Goal: Find specific page/section: Find specific page/section

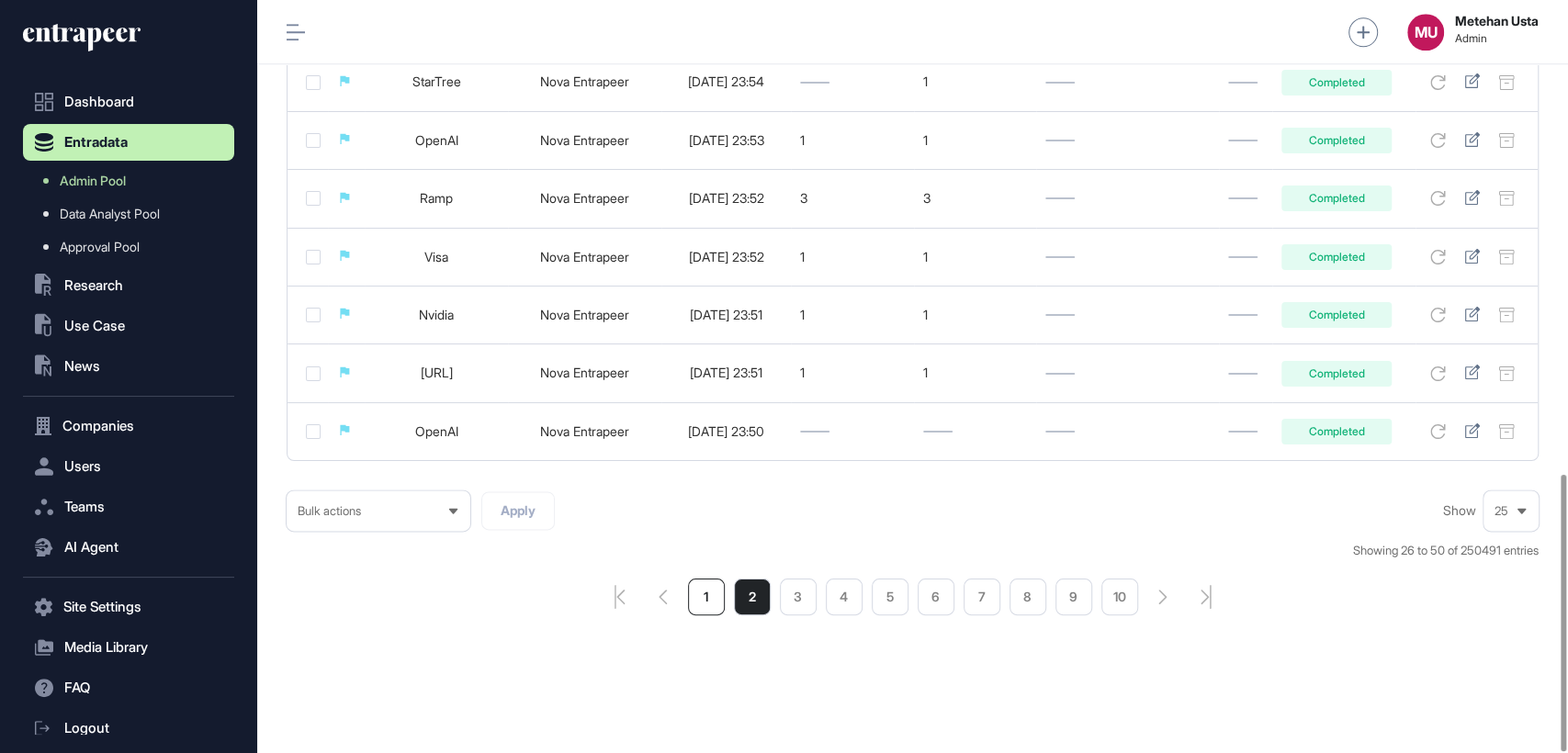
click at [720, 595] on li "1" at bounding box center [706, 596] width 36 height 36
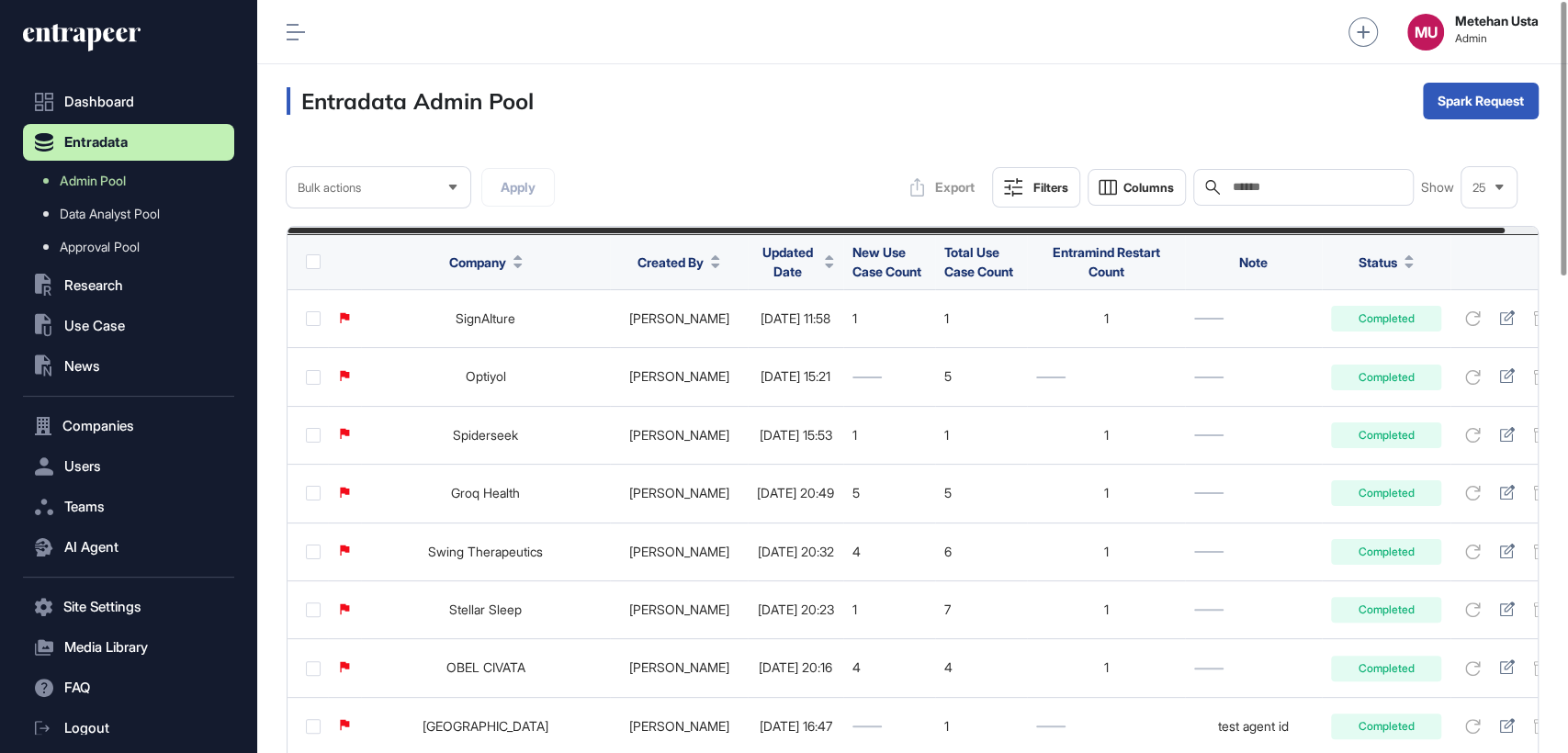
click at [764, 264] on span "Updated Date" at bounding box center [788, 261] width 61 height 38
click at [773, 345] on span "Sort Descending" at bounding box center [796, 339] width 74 height 16
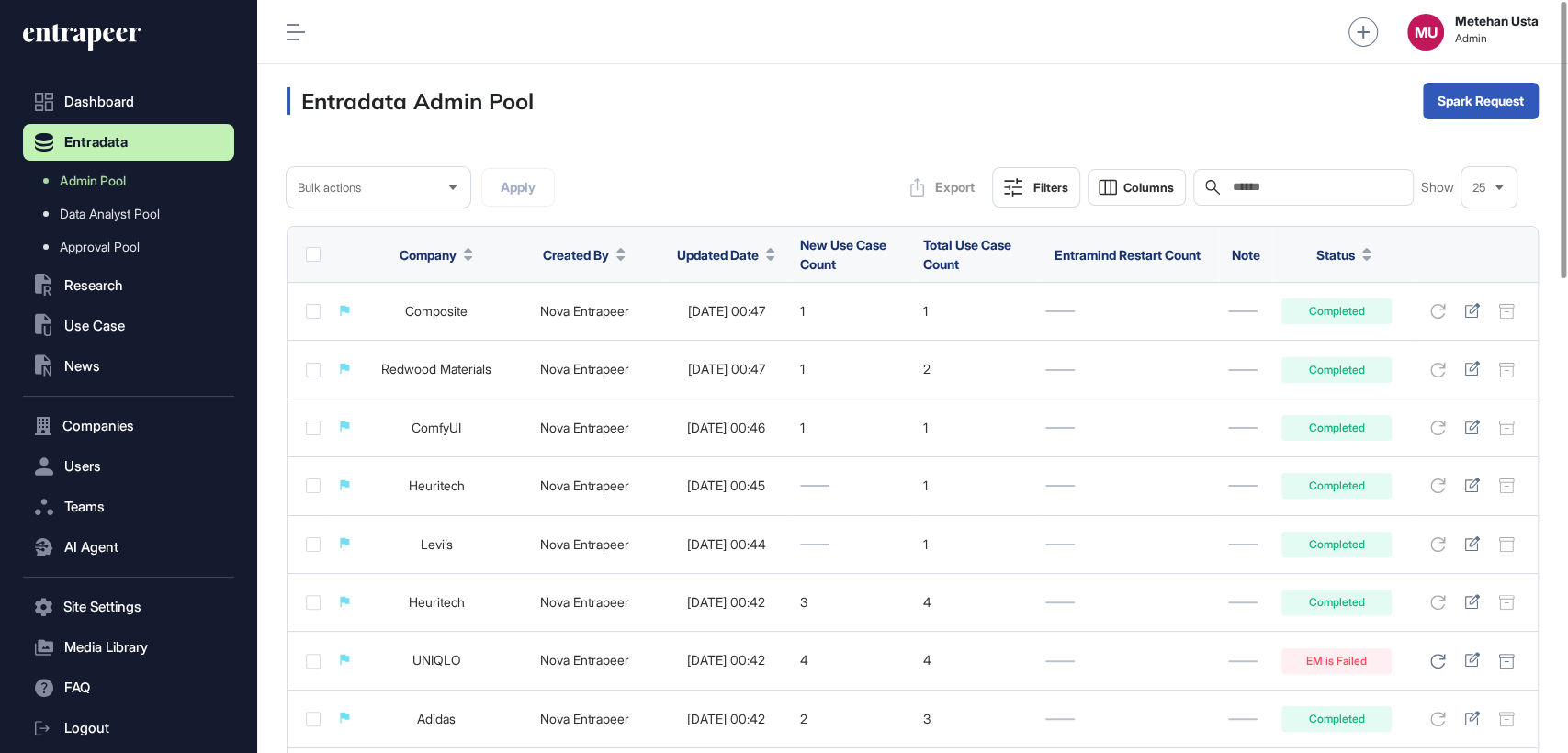
click at [1290, 195] on input "text" at bounding box center [1317, 187] width 171 height 15
paste input "**********"
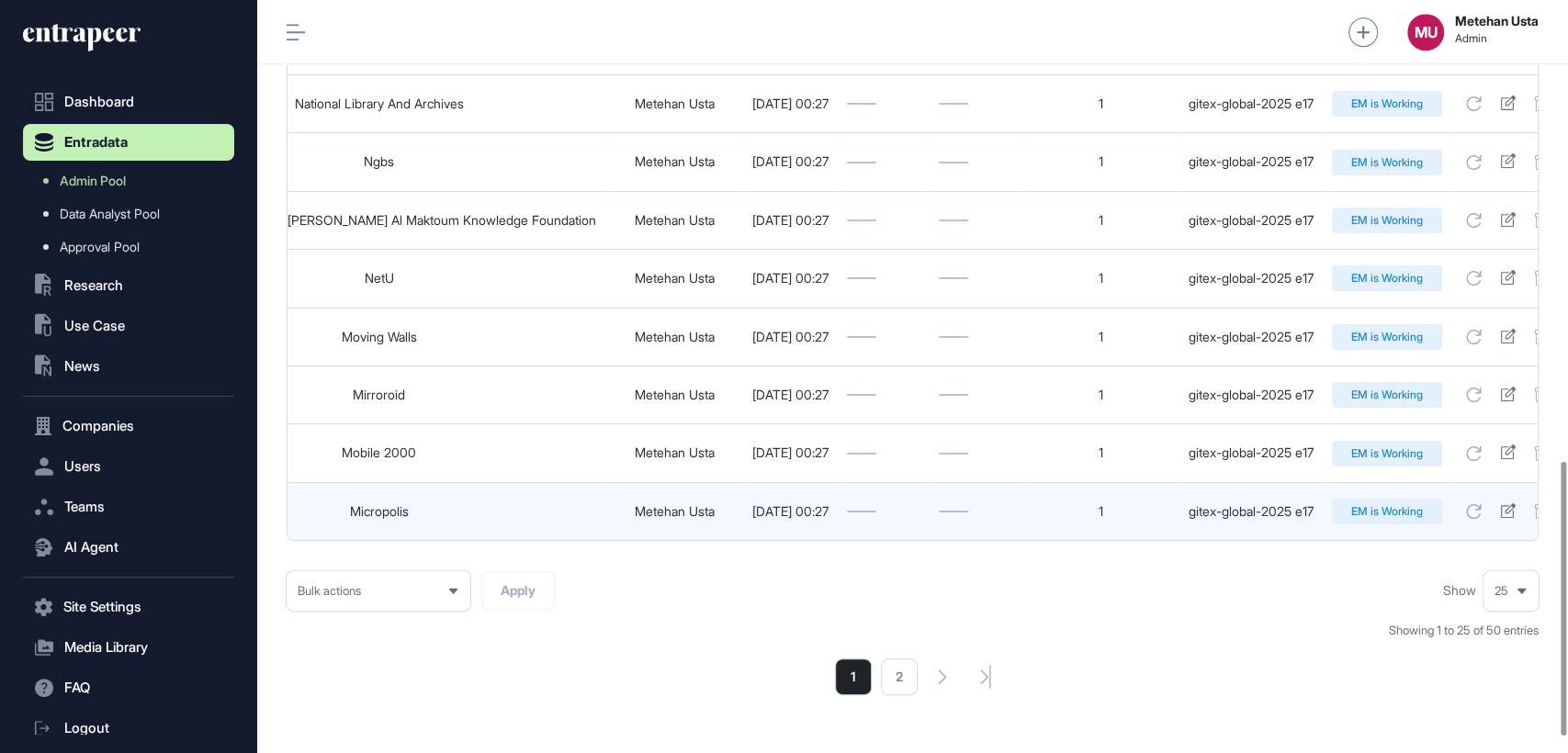
scroll to position [1307, 0]
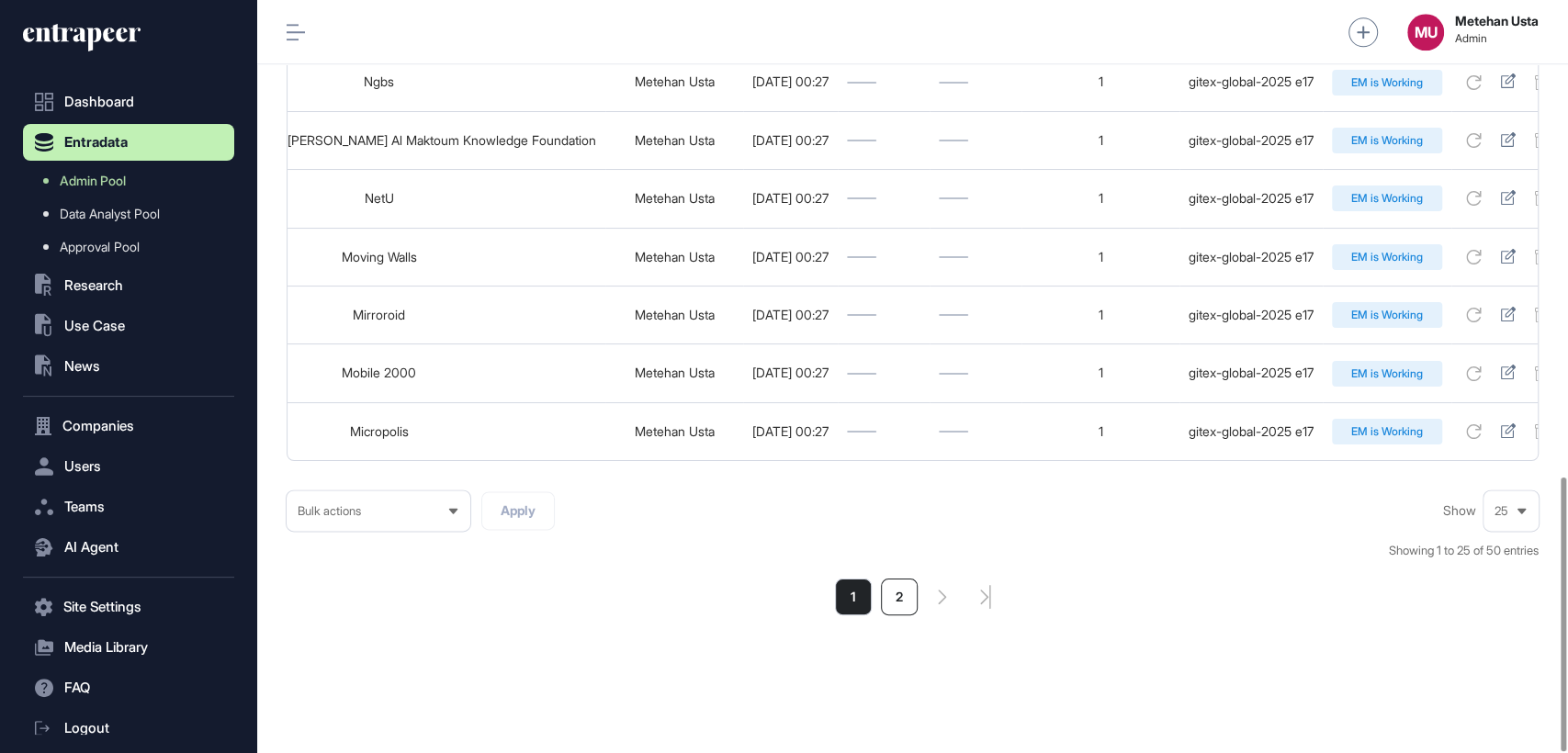
type input "**********"
click at [901, 593] on li "2" at bounding box center [899, 596] width 36 height 36
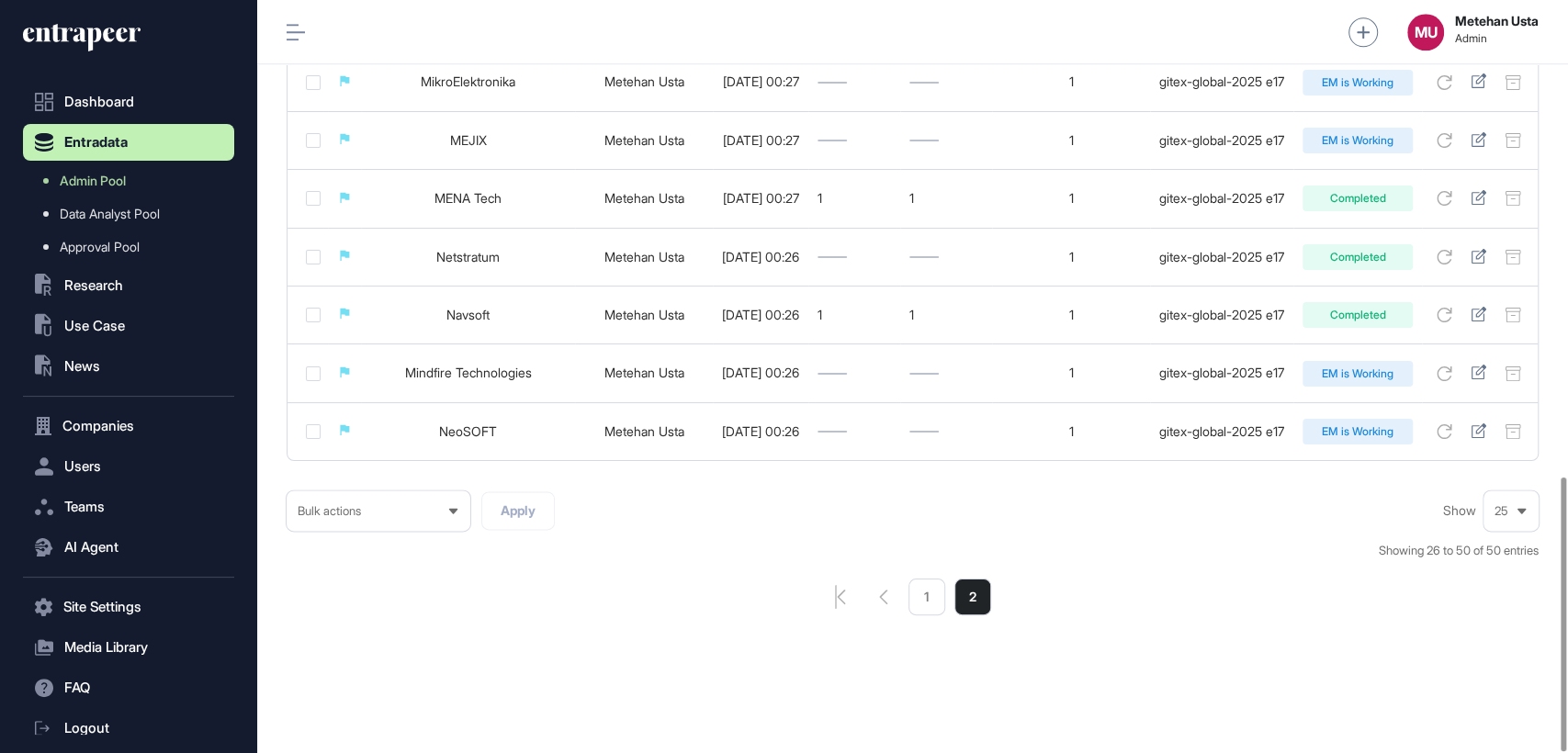
scroll to position [1307, 0]
click at [923, 596] on li "1" at bounding box center [927, 596] width 36 height 36
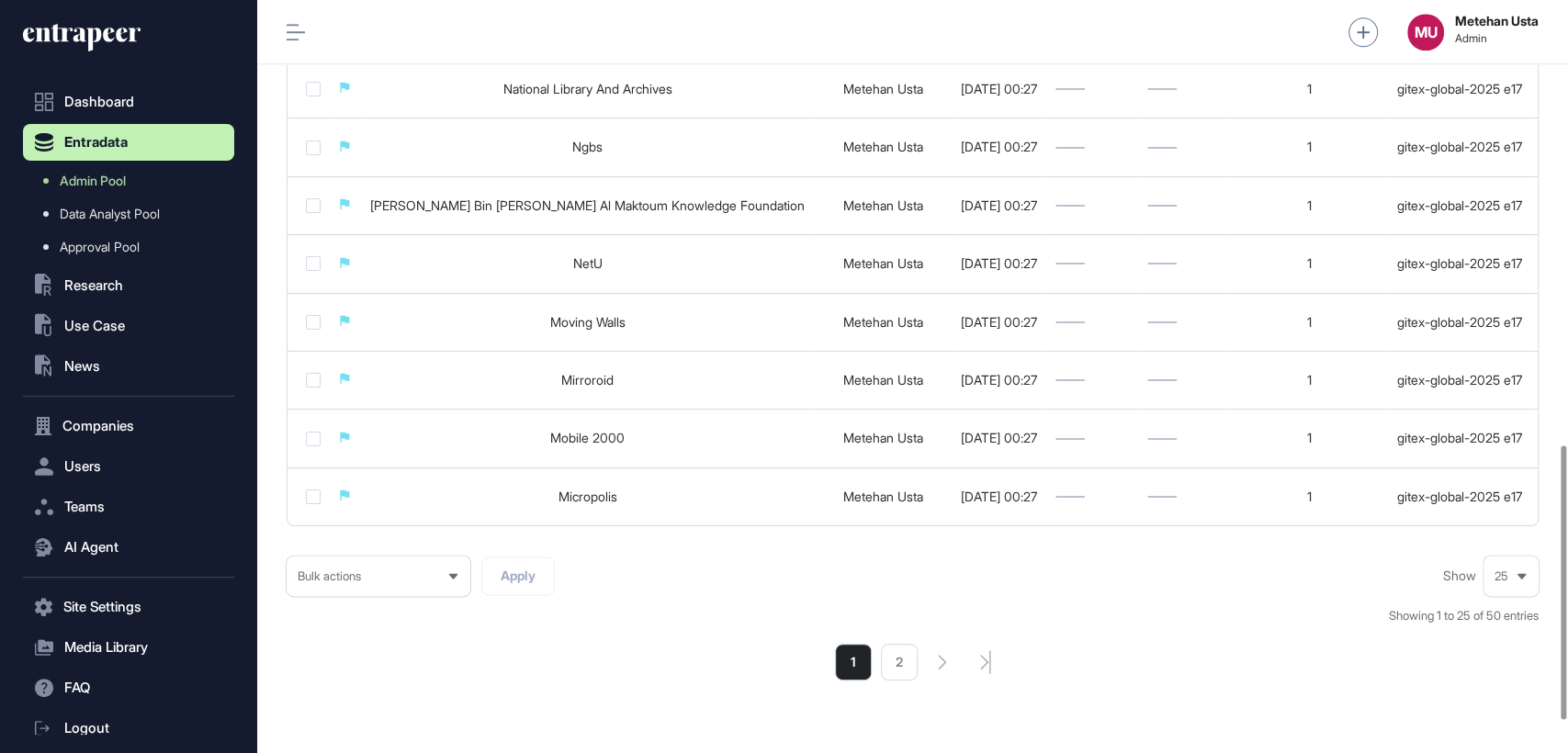
scroll to position [1224, 0]
click at [895, 676] on li "2" at bounding box center [899, 658] width 36 height 36
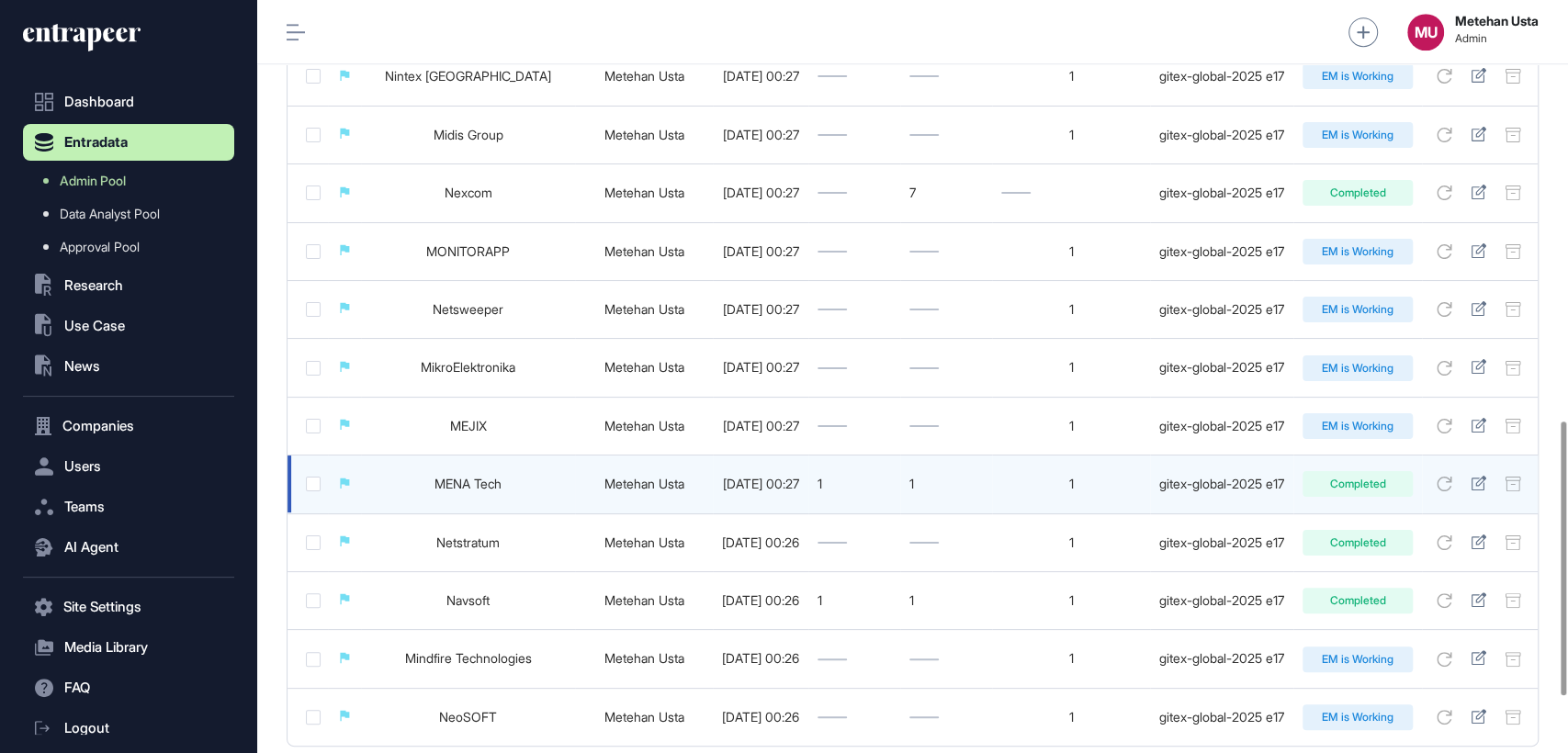
scroll to position [1307, 0]
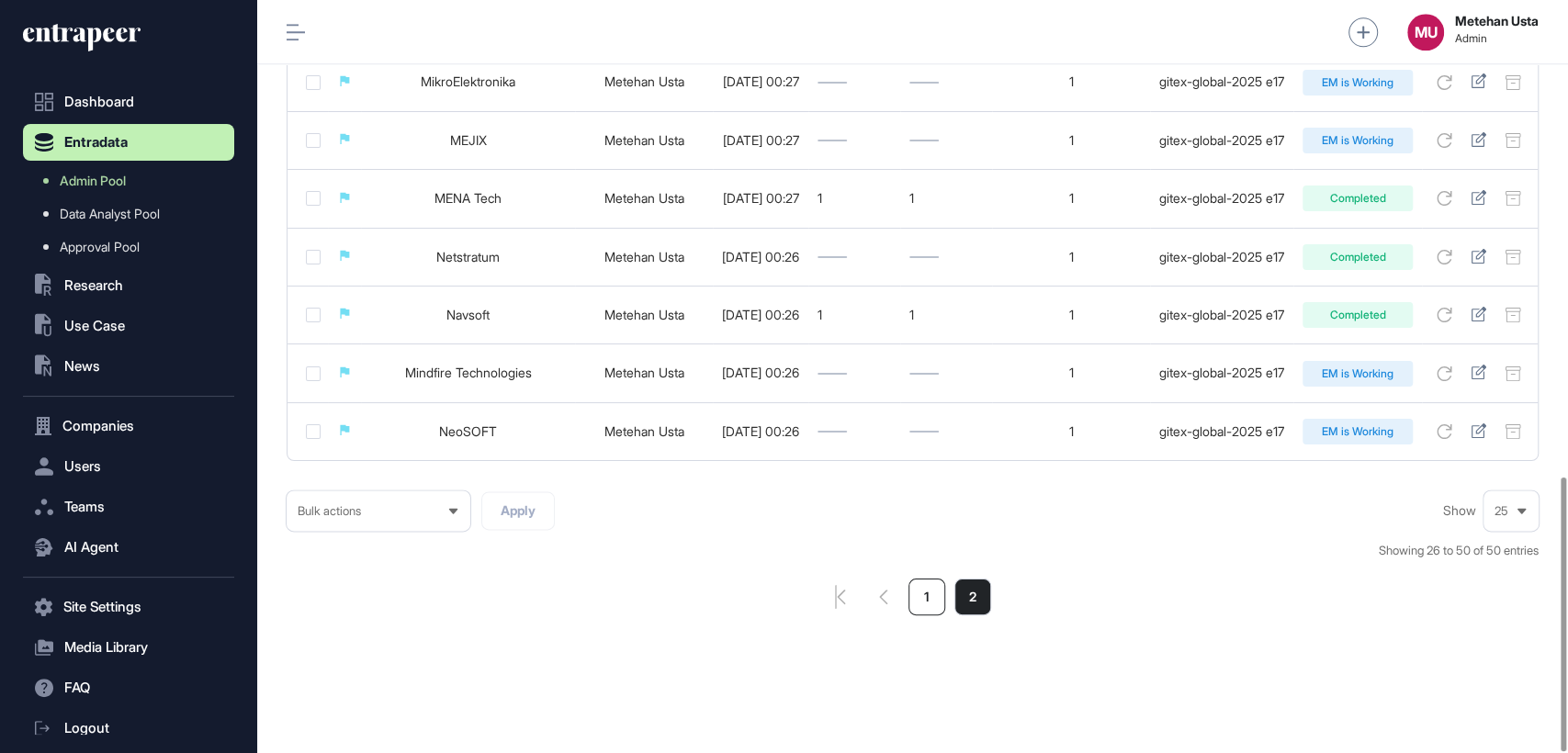
click at [928, 584] on li "1" at bounding box center [927, 596] width 36 height 36
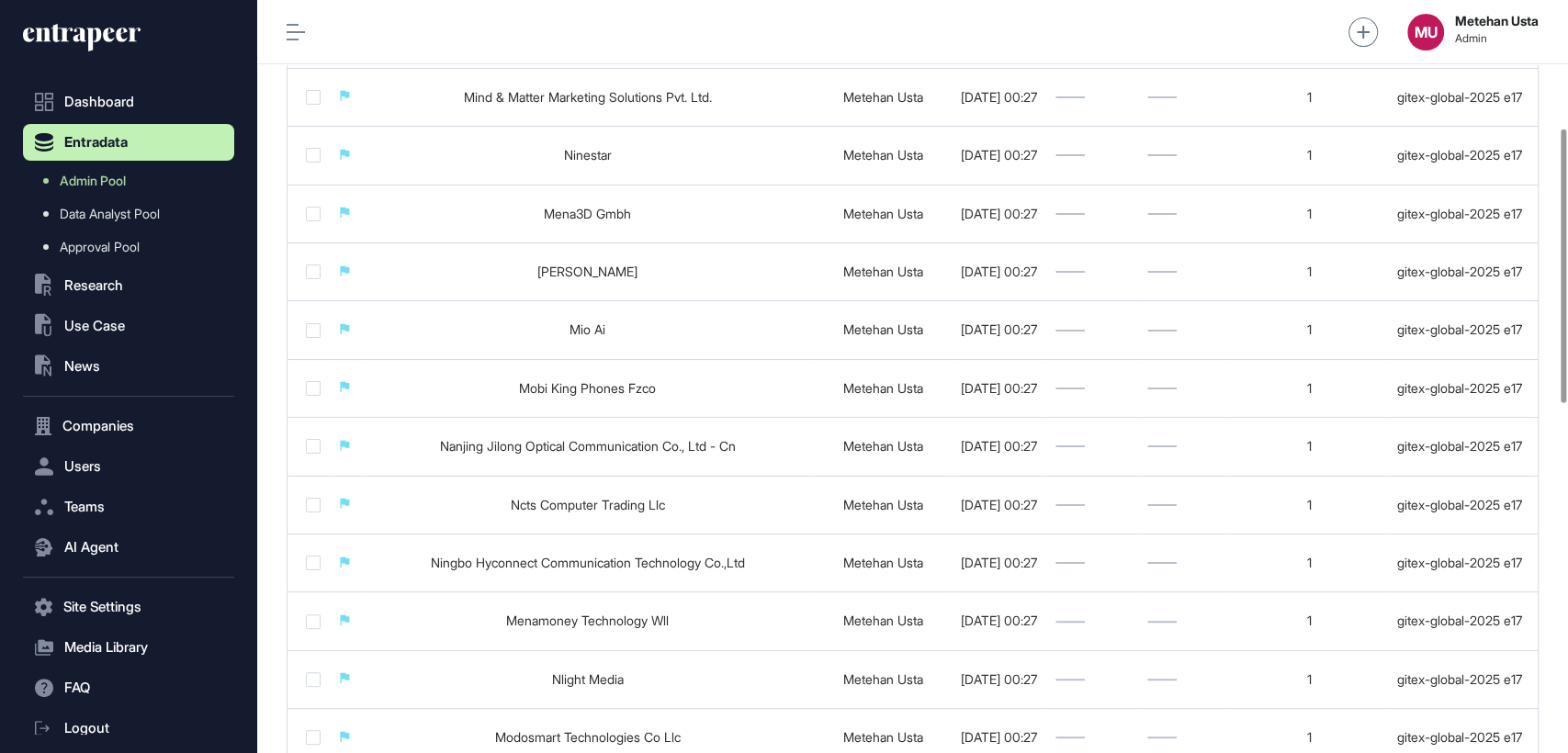
scroll to position [326, 0]
